Goal: Transaction & Acquisition: Book appointment/travel/reservation

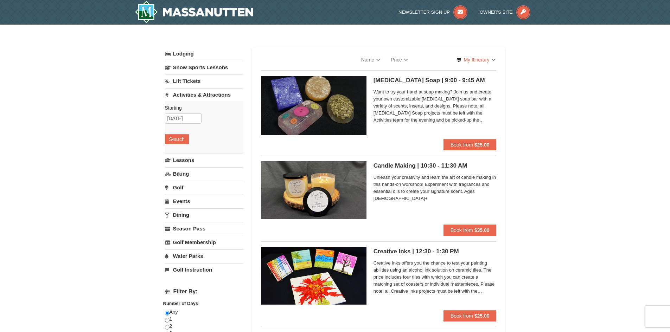
select select "9"
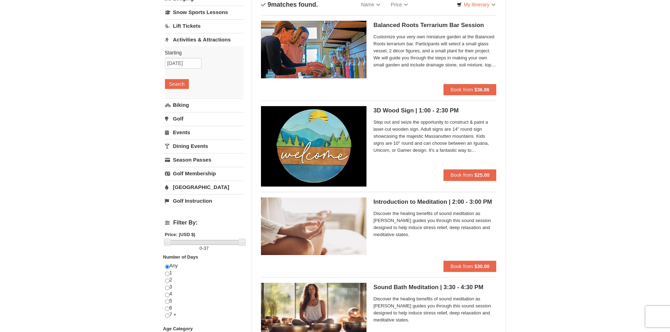
scroll to position [45, 0]
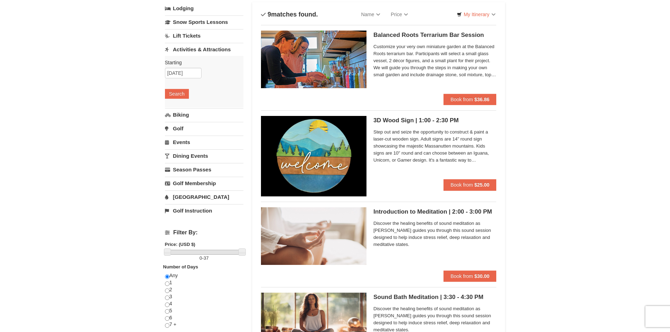
click at [190, 196] on link "[GEOGRAPHIC_DATA]" at bounding box center [204, 197] width 78 height 13
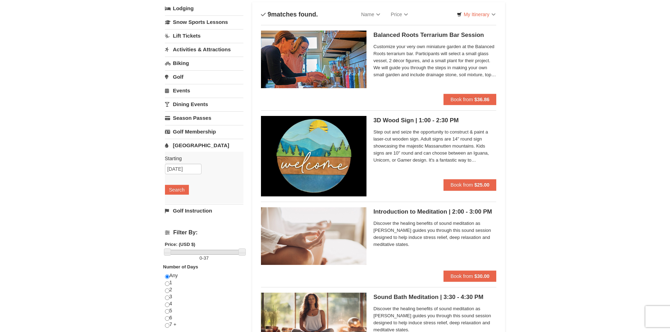
click at [178, 37] on link "Lift Tickets" at bounding box center [204, 35] width 78 height 13
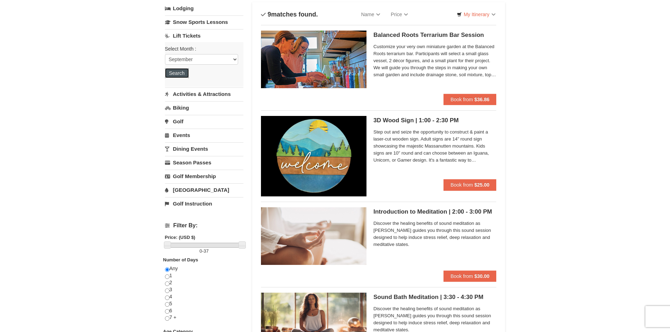
click at [183, 71] on button "Search" at bounding box center [177, 73] width 24 height 10
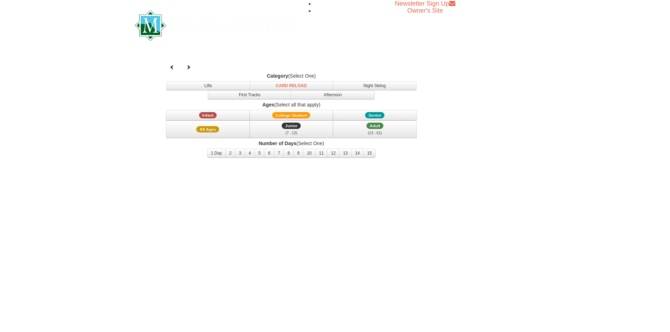
select select "9"
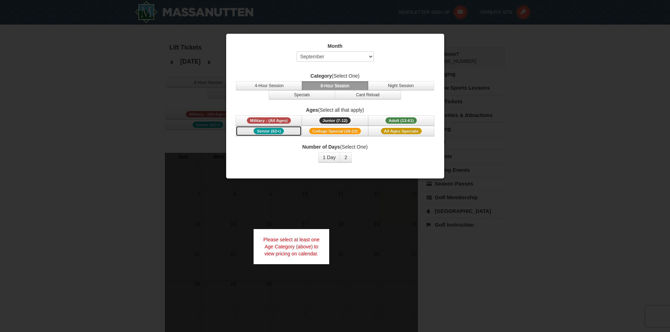
click at [271, 129] on span "Senior (62+)" at bounding box center [269, 131] width 30 height 6
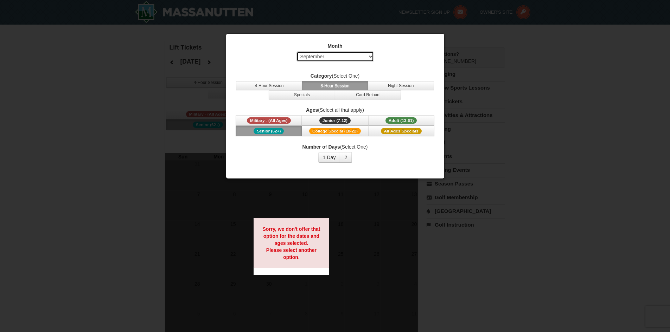
click at [370, 56] on select "Select September October November December January February March April May Jun…" at bounding box center [334, 56] width 77 height 11
click at [371, 153] on div "Number of Days (Select One) 1 Day 2 3 4 5 6 7 8 9 10 11 12 13 14 15" at bounding box center [335, 152] width 200 height 19
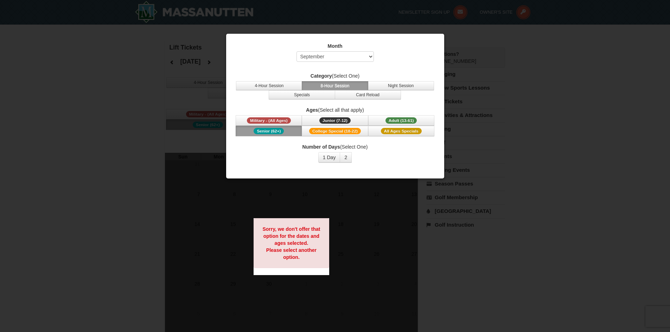
click at [539, 70] on div at bounding box center [335, 166] width 670 height 332
click at [120, 76] on div at bounding box center [335, 166] width 670 height 332
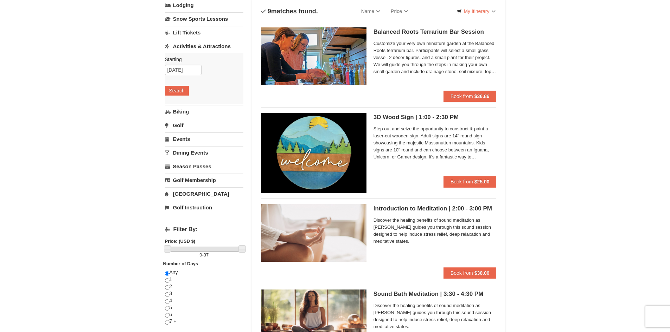
click at [204, 152] on link "Dining Events" at bounding box center [204, 152] width 78 height 13
click at [192, 191] on link "[GEOGRAPHIC_DATA]" at bounding box center [204, 193] width 78 height 13
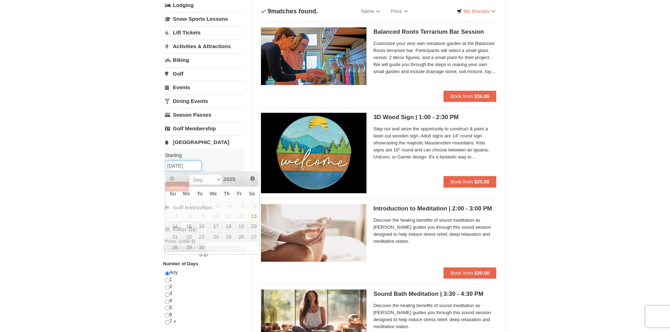
click at [180, 166] on input "09/15/2025" at bounding box center [183, 166] width 37 height 11
click at [185, 236] on link "22" at bounding box center [186, 237] width 13 height 10
type input "[DATE]"
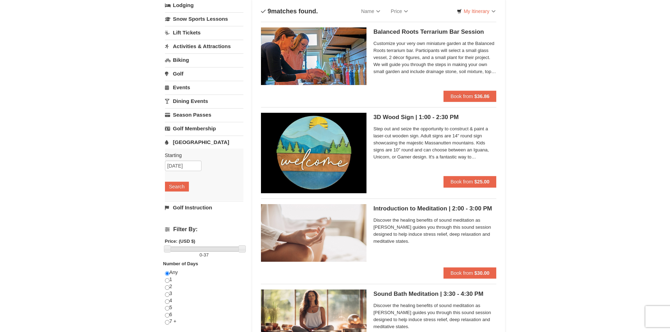
scroll to position [84, 0]
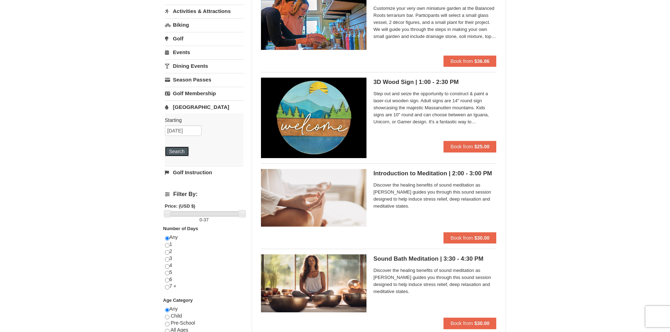
click at [178, 149] on button "Search" at bounding box center [177, 152] width 24 height 10
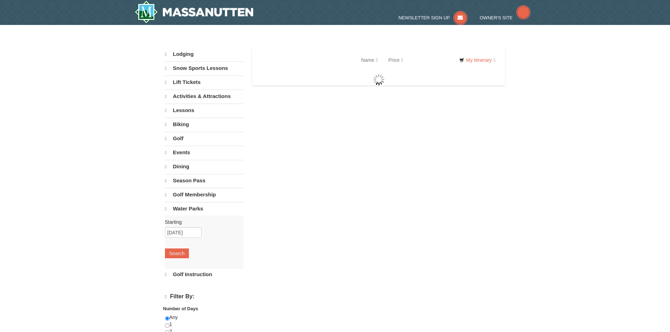
select select "9"
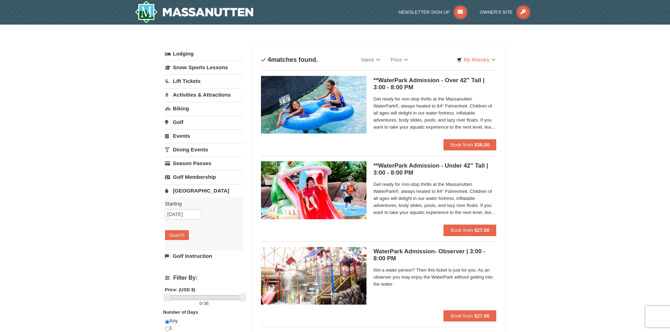
click at [456, 116] on span "Get ready for non-stop thrills at the Massanutten WaterPark®, always heated to …" at bounding box center [434, 113] width 123 height 35
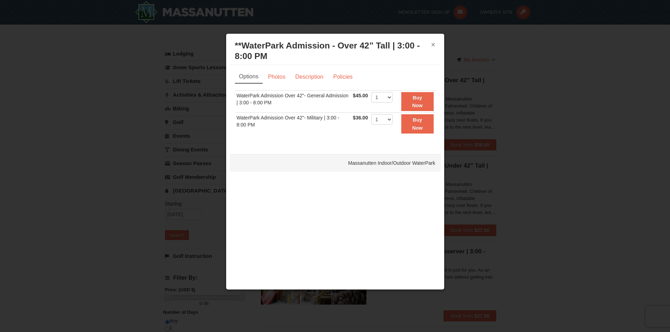
click at [435, 43] on button "×" at bounding box center [433, 44] width 4 height 7
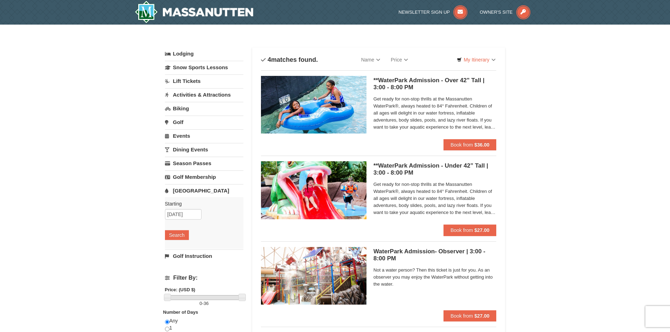
click at [194, 82] on link "Lift Tickets" at bounding box center [204, 81] width 78 height 13
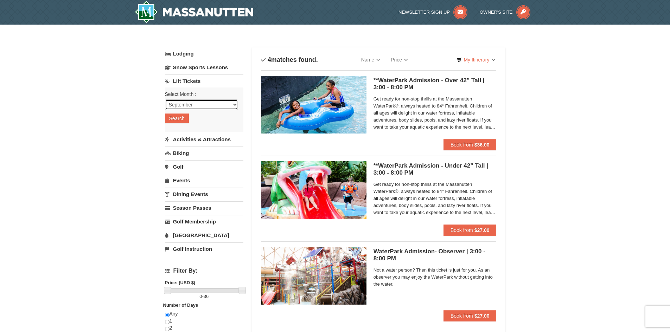
click at [230, 105] on select "September October November December January February March April May June July …" at bounding box center [201, 105] width 73 height 11
click at [180, 118] on button "Search" at bounding box center [177, 119] width 24 height 10
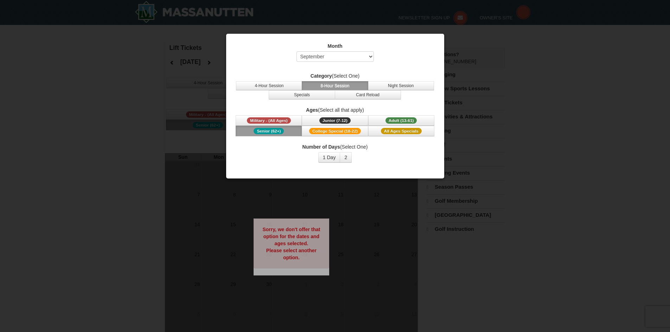
select select "9"
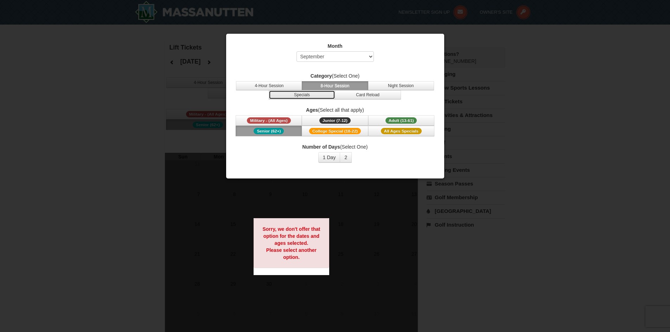
click at [302, 93] on button "Specials" at bounding box center [302, 94] width 66 height 9
click at [272, 83] on button "4-Hour Session" at bounding box center [269, 85] width 66 height 9
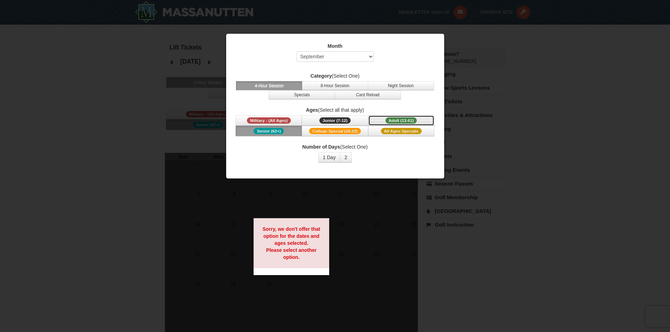
click at [404, 118] on span "Adult (13-61)" at bounding box center [401, 120] width 32 height 6
click at [324, 85] on button "8-Hour Session" at bounding box center [335, 85] width 66 height 9
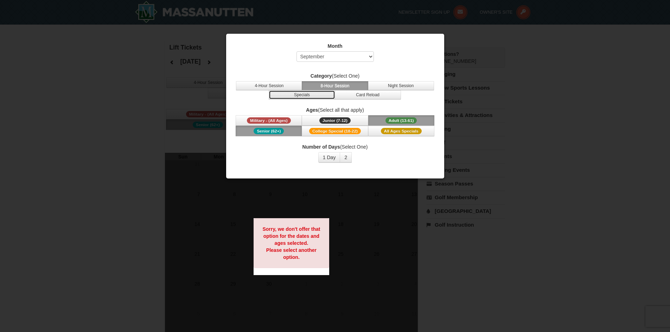
click at [298, 96] on button "Specials" at bounding box center [302, 94] width 66 height 9
click at [367, 94] on button "Card Reload" at bounding box center [368, 94] width 66 height 9
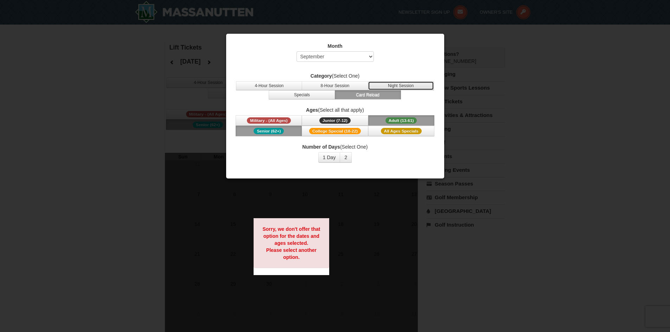
click at [390, 86] on button "Night Session" at bounding box center [401, 85] width 66 height 9
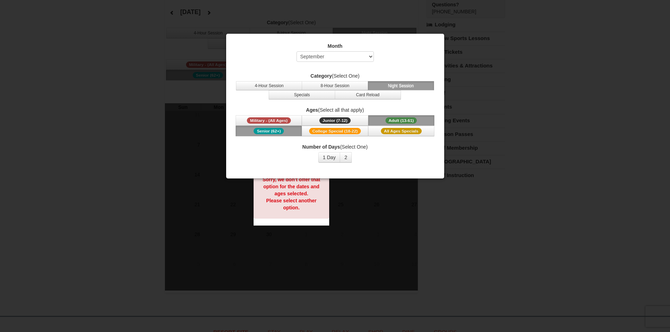
scroll to position [70, 0]
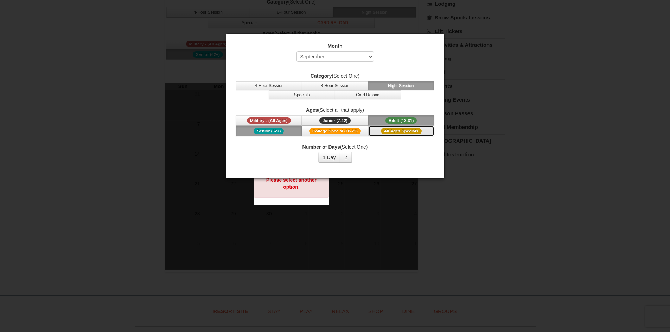
click at [399, 129] on span "All Ages Specials" at bounding box center [401, 131] width 41 height 6
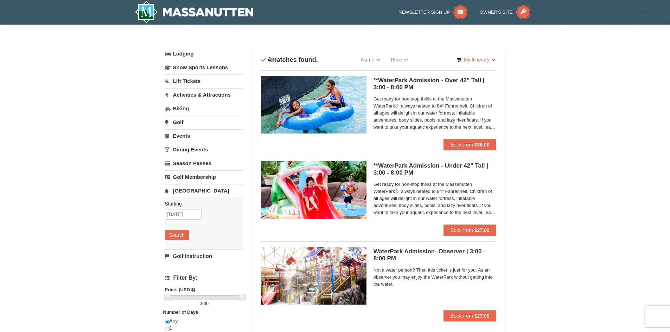
scroll to position [35, 0]
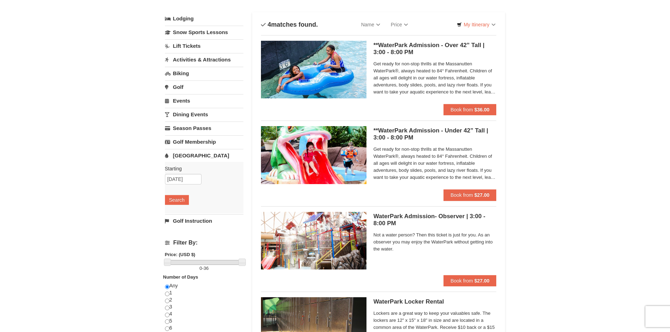
click at [198, 63] on link "Activities & Attractions" at bounding box center [204, 59] width 78 height 13
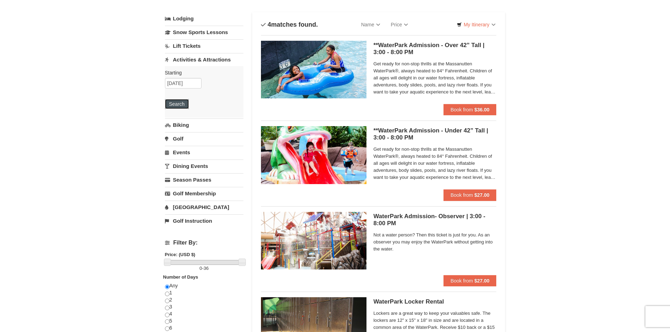
click at [173, 103] on button "Search" at bounding box center [177, 104] width 24 height 10
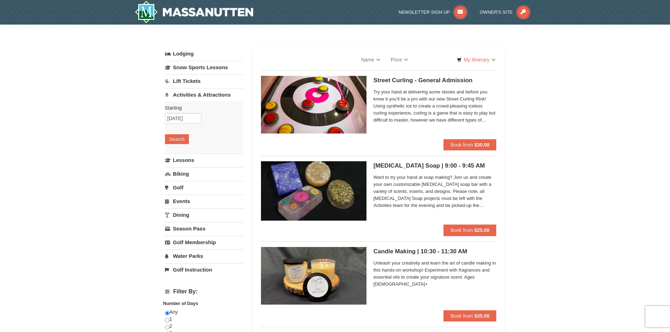
select select "9"
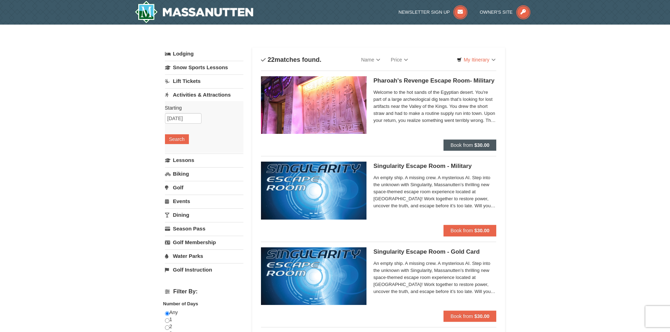
select select "9"
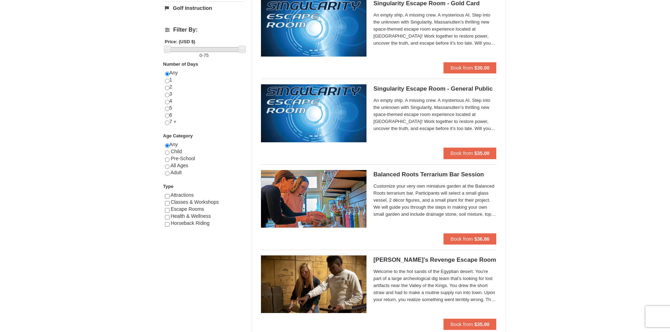
scroll to position [244, 0]
